Goal: Find specific page/section: Find specific page/section

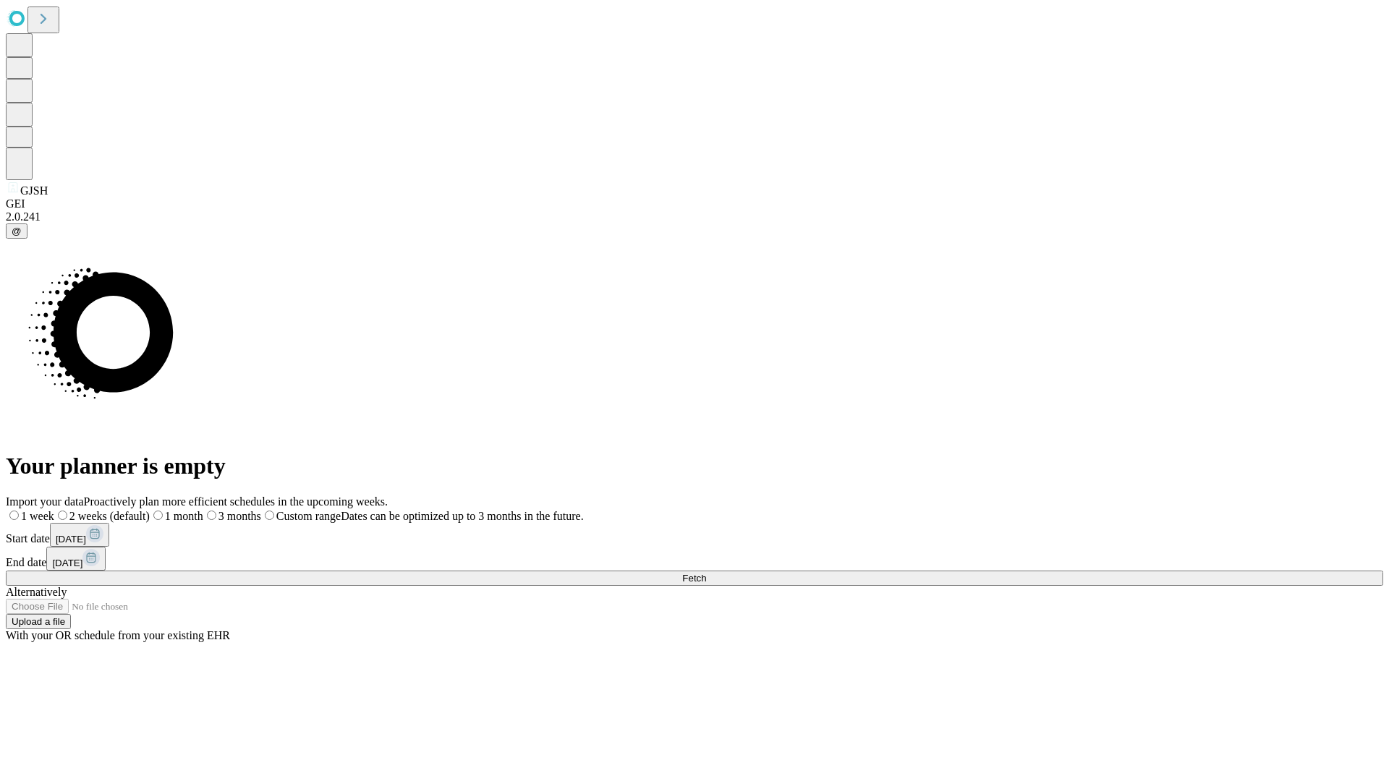
click at [706, 573] on span "Fetch" at bounding box center [694, 578] width 24 height 11
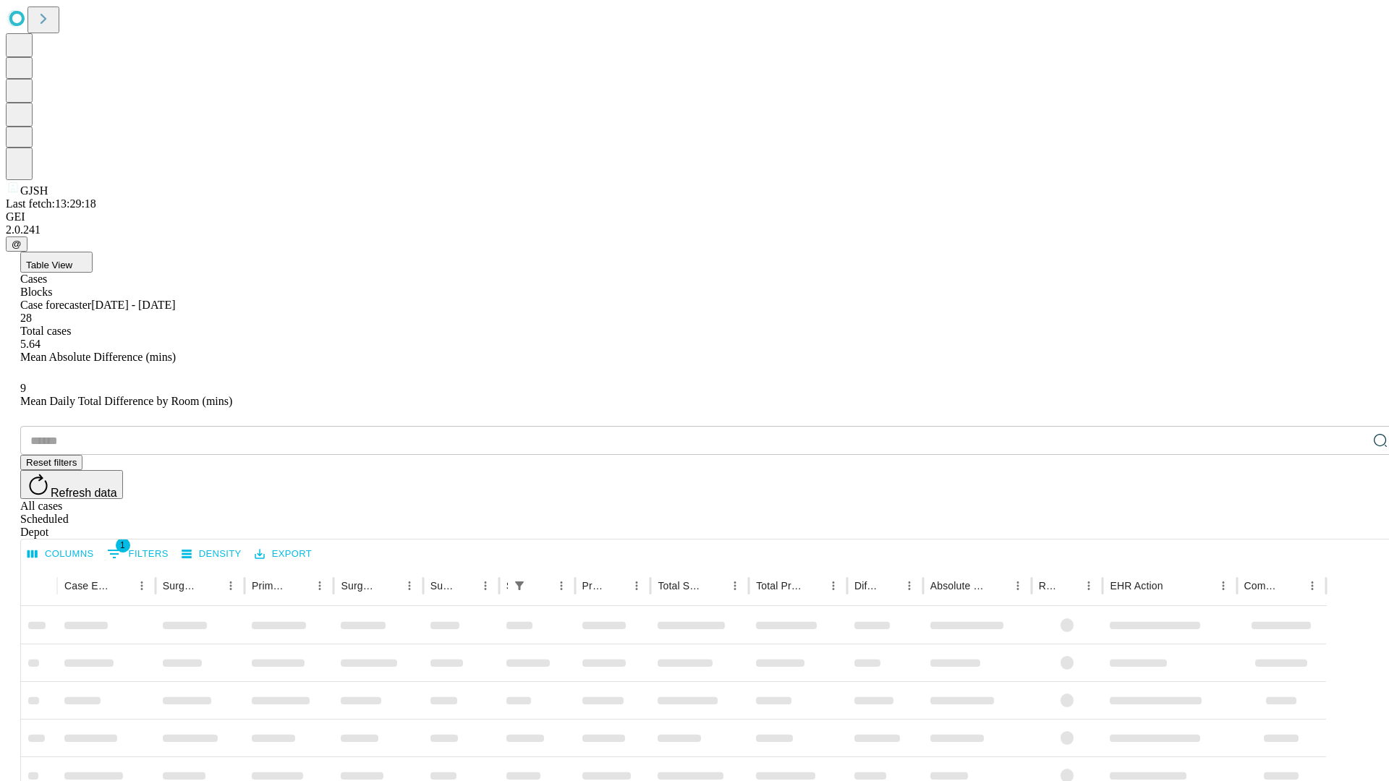
click at [1352, 526] on div "Depot" at bounding box center [709, 532] width 1378 height 13
